Goal: Find specific page/section: Find specific page/section

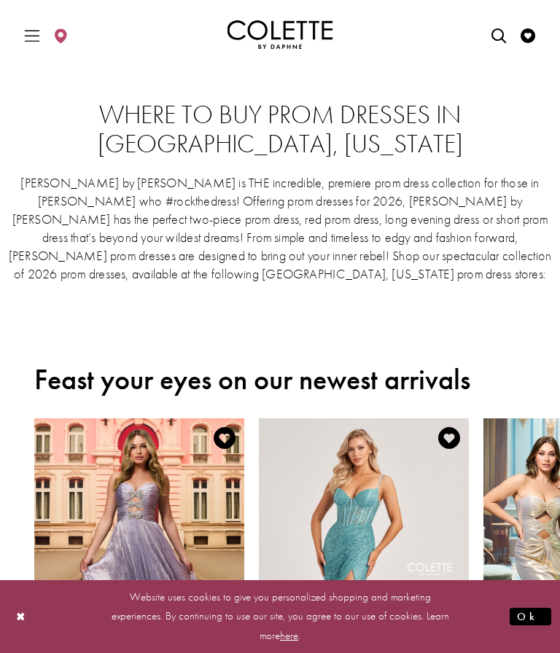
click at [37, 28] on icon "Toggle Main Navigation Menu" at bounding box center [32, 35] width 15 height 15
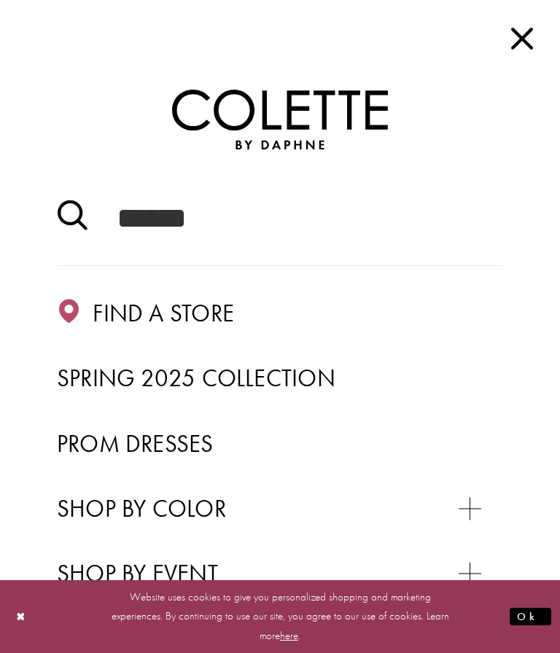
click at [183, 315] on span "Find a store" at bounding box center [163, 313] width 141 height 31
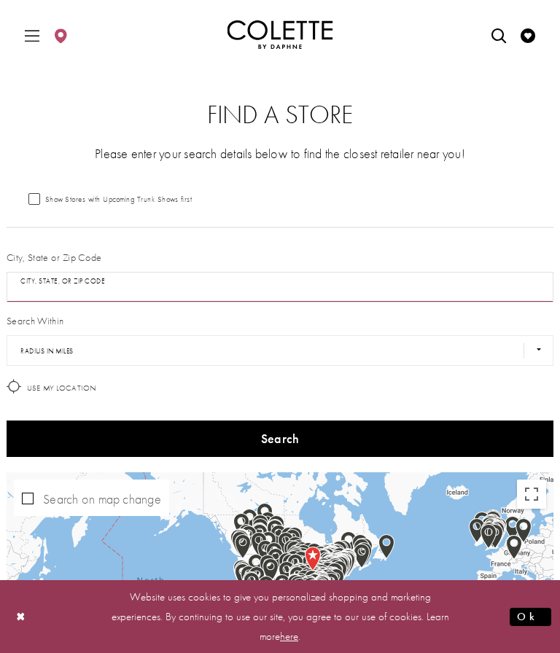
click at [102, 287] on input "City, State, or ZIP Code" at bounding box center [280, 287] width 547 height 31
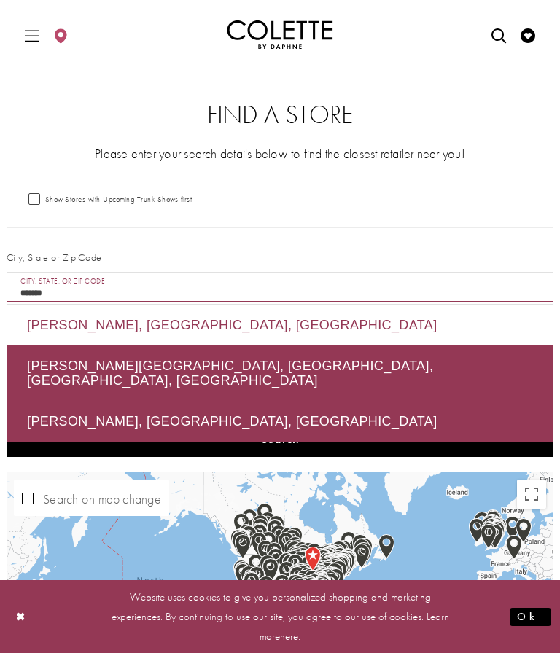
click at [118, 326] on div "Beckley, WV, USA" at bounding box center [279, 325] width 545 height 41
type input "**********"
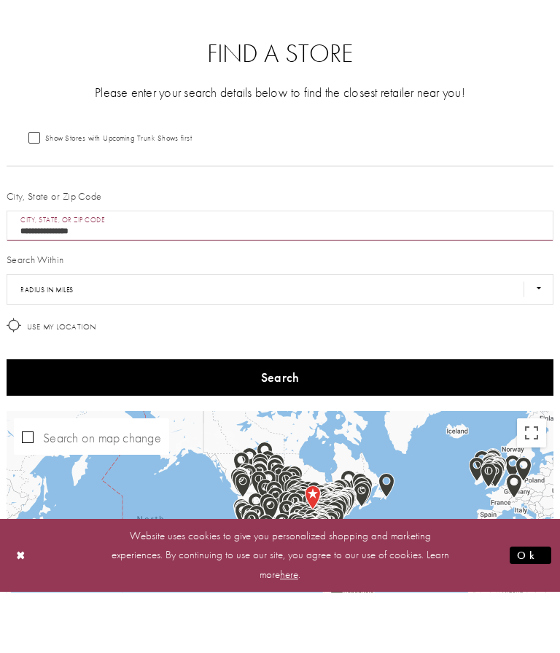
click at [300, 421] on button "Search" at bounding box center [280, 439] width 547 height 36
